Goal: Complete application form

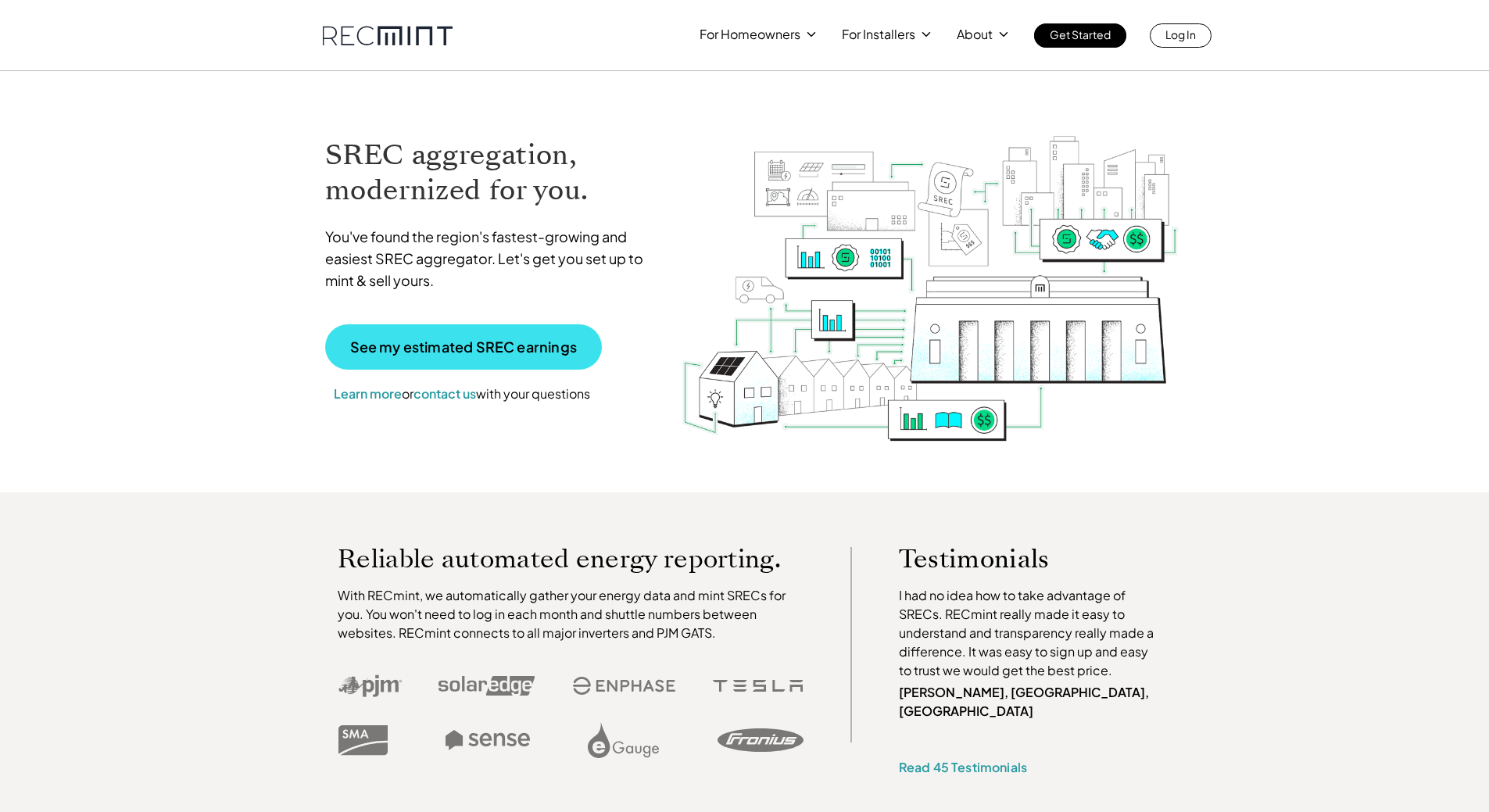
click at [385, 350] on p "See my estimated SREC earnings" at bounding box center [463, 346] width 227 height 14
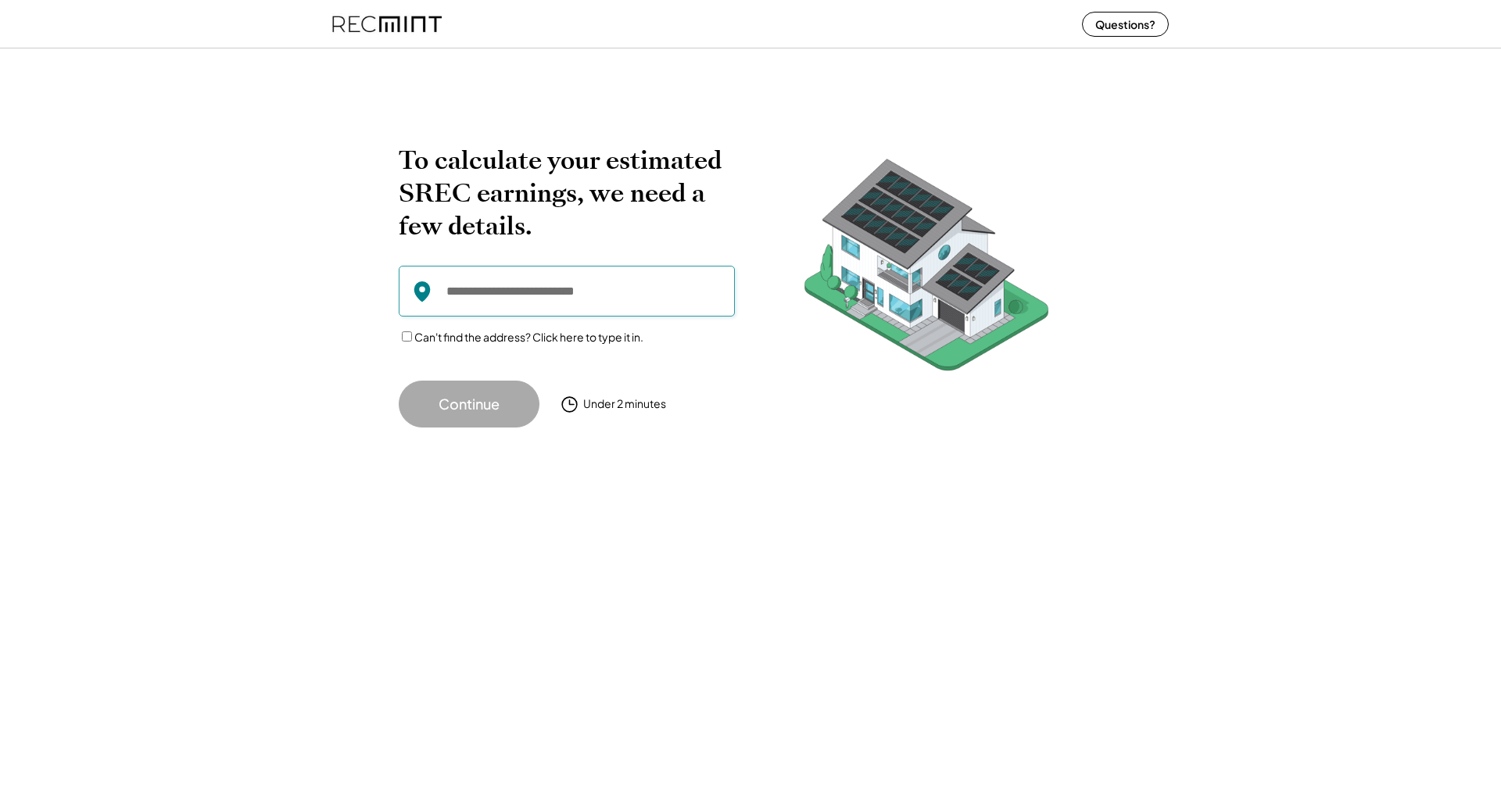
click at [553, 300] on input "input" at bounding box center [566, 291] width 336 height 51
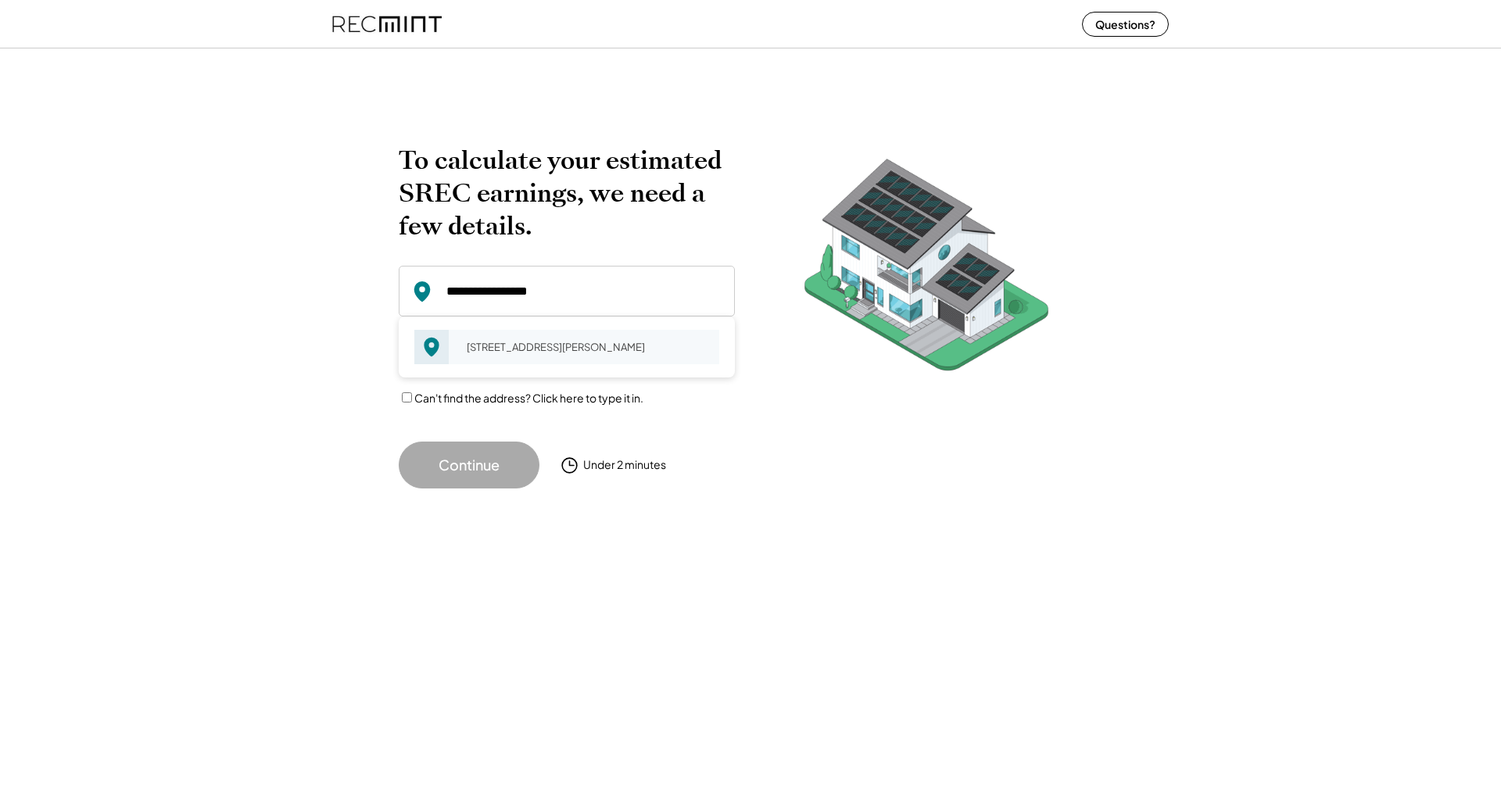
click at [515, 344] on div "[STREET_ADDRESS][PERSON_NAME]" at bounding box center [587, 347] width 262 height 22
type input "**********"
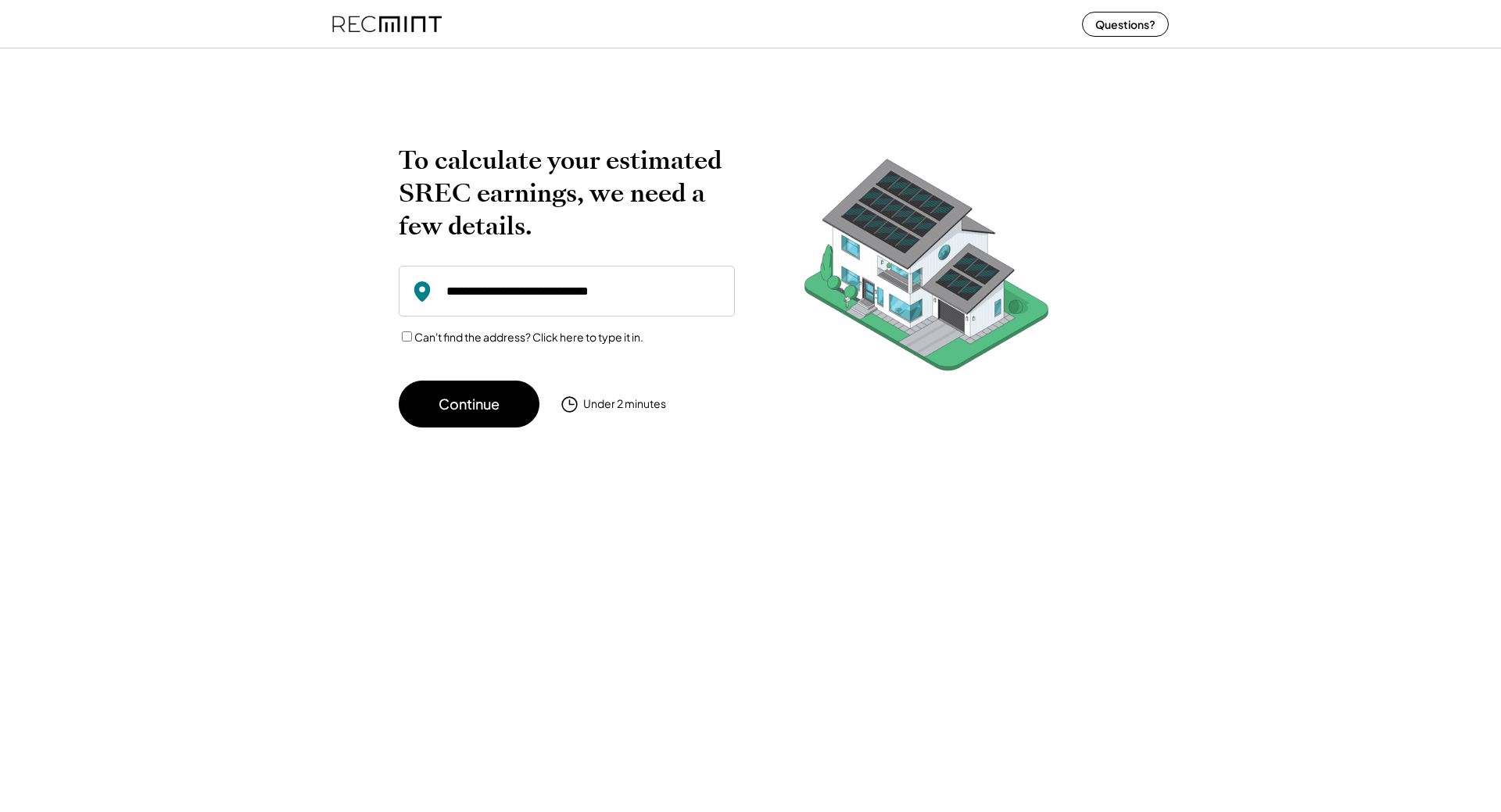
click at [480, 397] on button "Continue" at bounding box center [469, 404] width 141 height 47
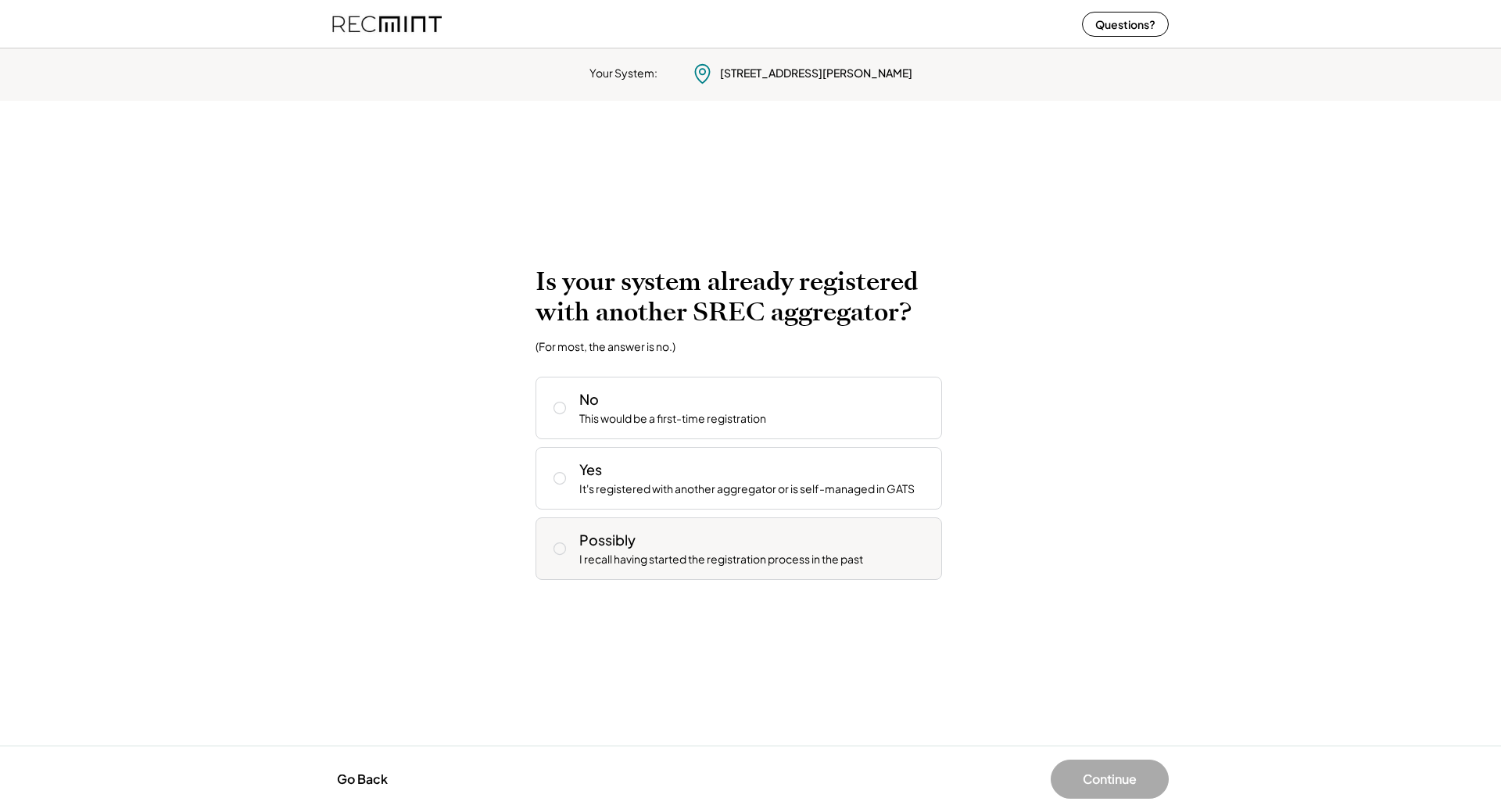
click at [592, 552] on div "I recall having started the registration process in the past" at bounding box center [721, 559] width 284 height 16
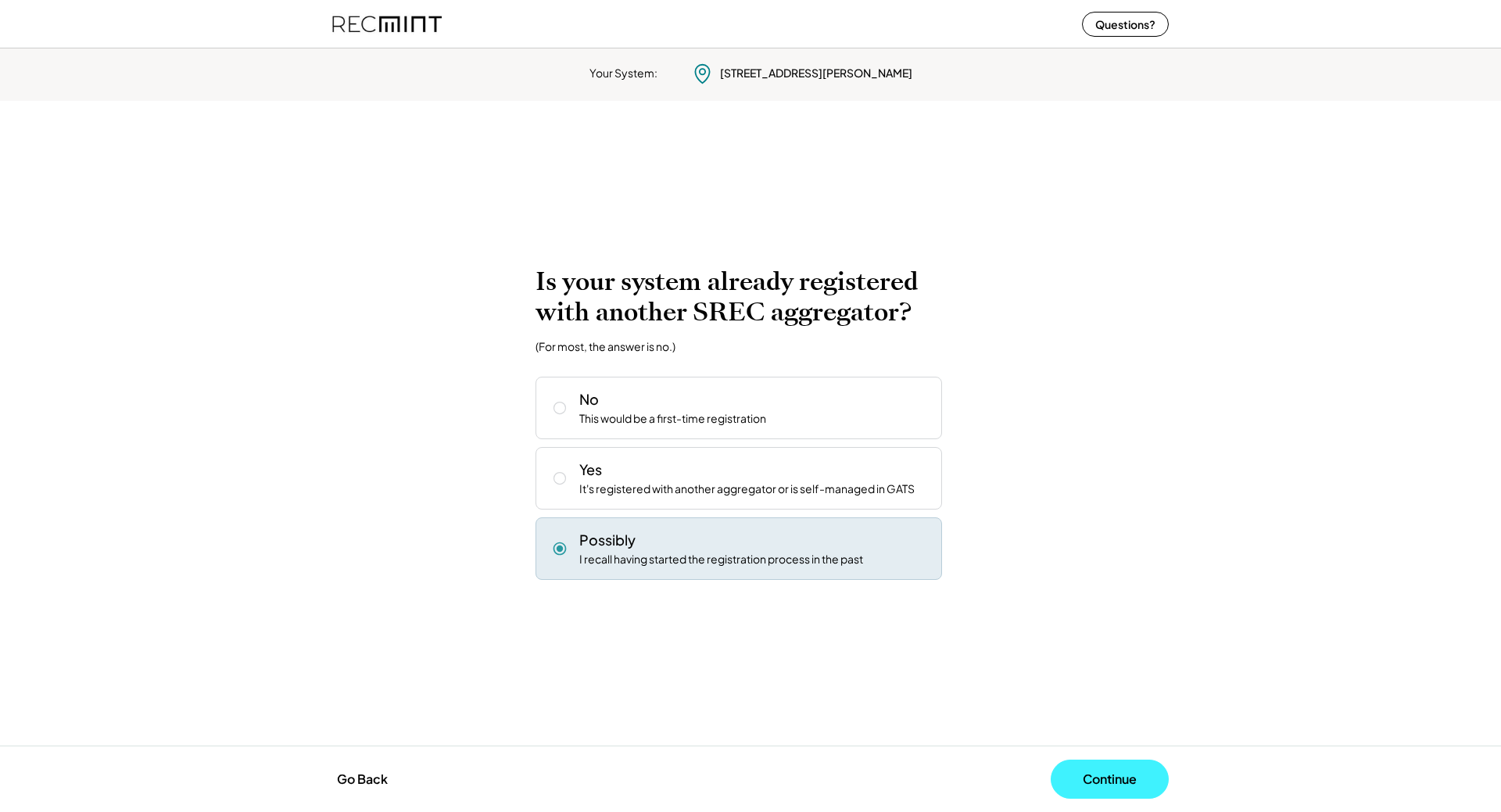
click at [1105, 775] on button "Continue" at bounding box center [1109, 779] width 118 height 39
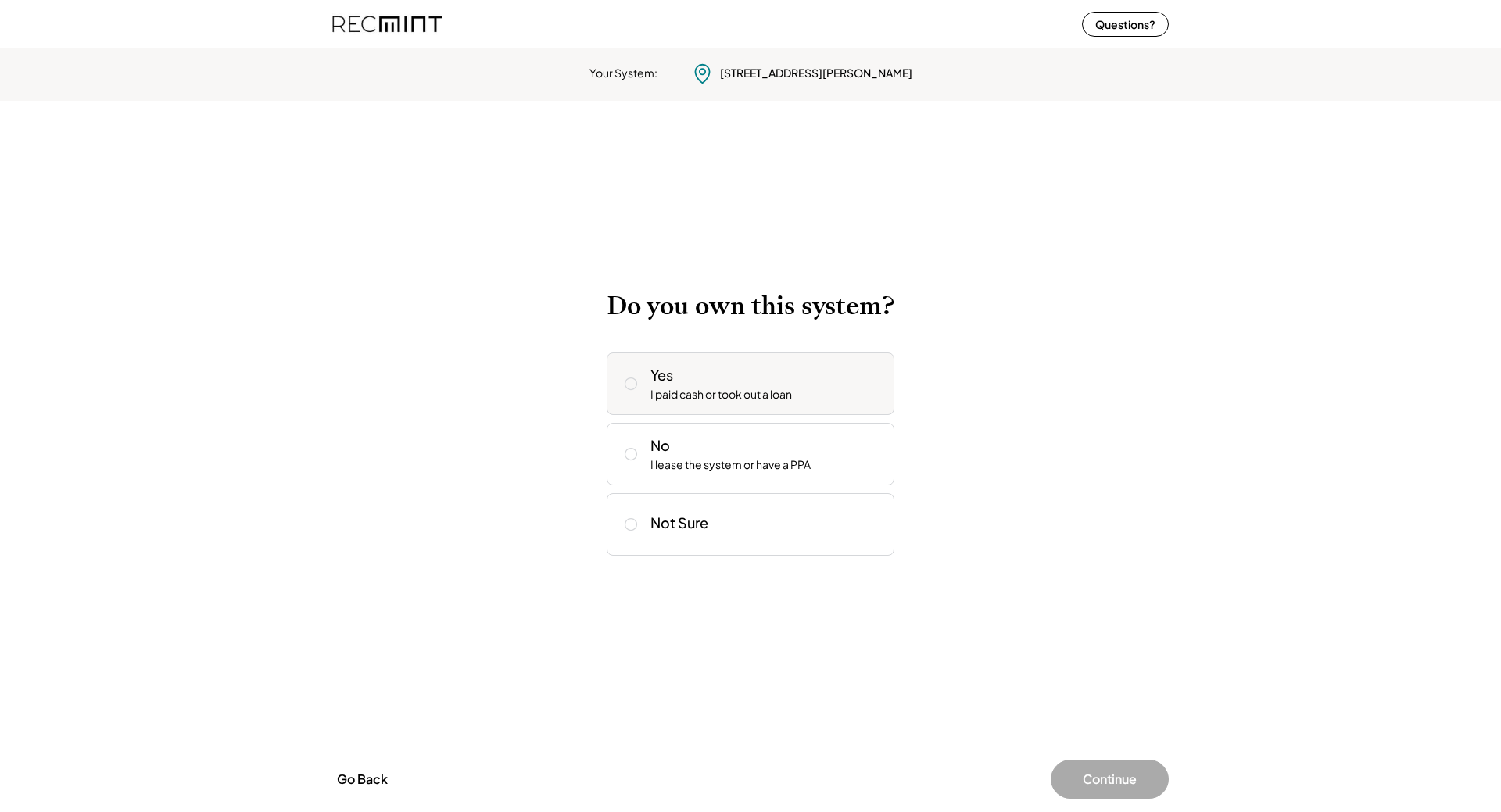
drag, startPoint x: 637, startPoint y: 391, endPoint x: 661, endPoint y: 392, distance: 24.0
click at [637, 391] on icon at bounding box center [630, 384] width 16 height 16
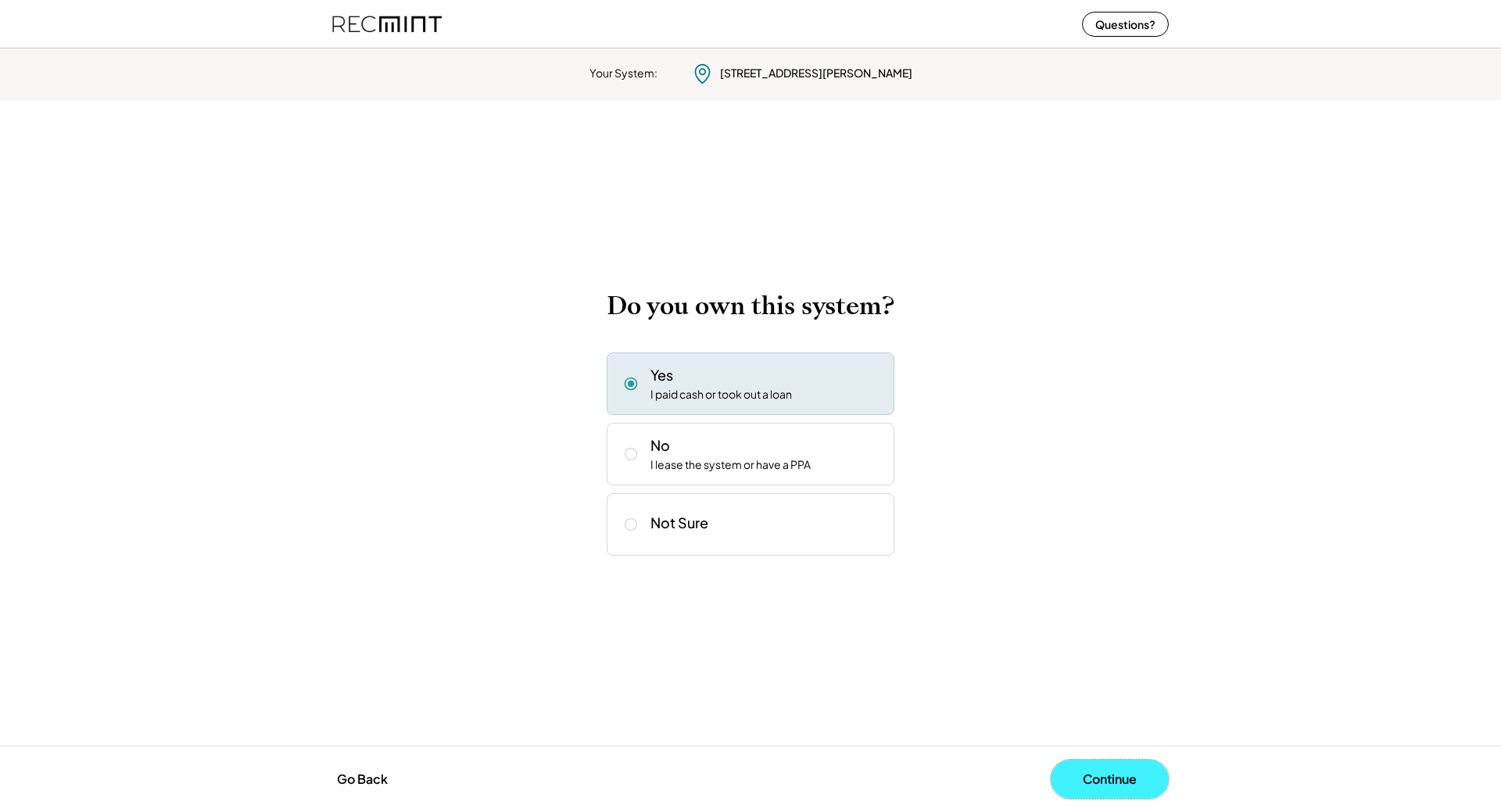
click at [1128, 765] on button "Continue" at bounding box center [1109, 779] width 118 height 39
